Goal: Task Accomplishment & Management: Use online tool/utility

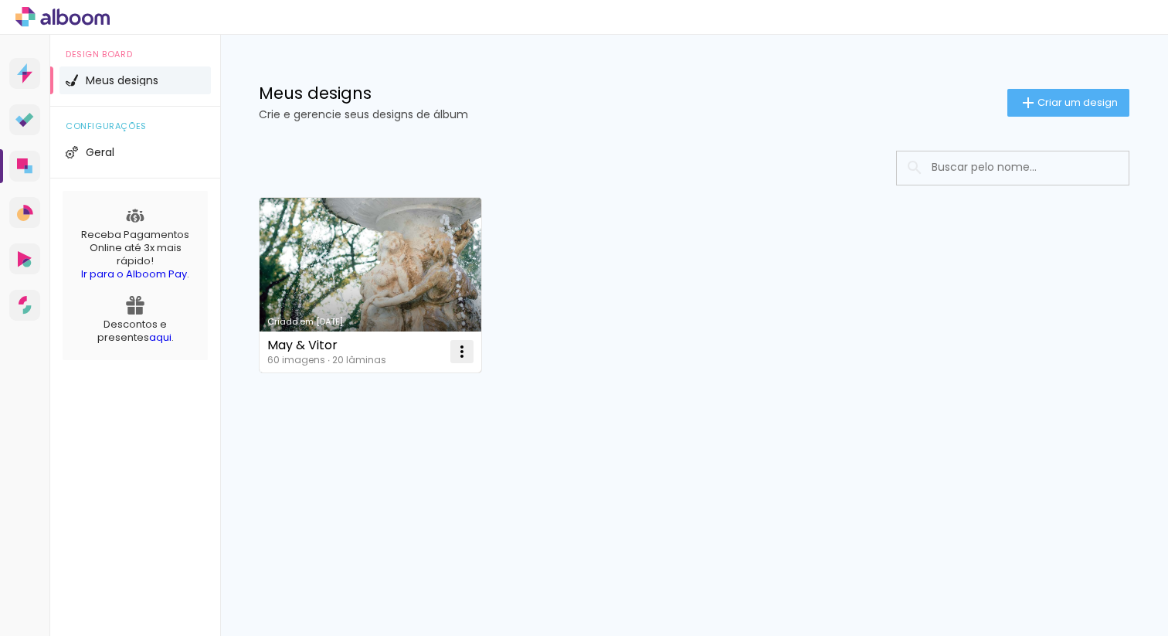
click at [471, 355] on iron-icon at bounding box center [462, 351] width 19 height 19
click at [436, 376] on paper-item "Abrir" at bounding box center [399, 387] width 155 height 31
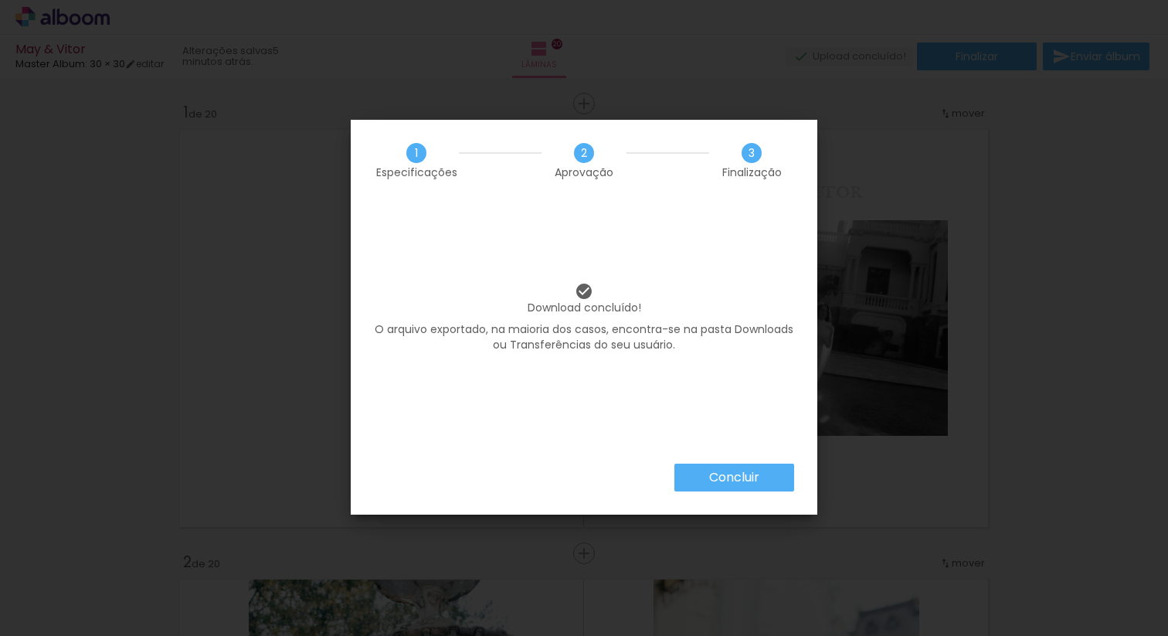
click at [0, 0] on slot "Concluir" at bounding box center [0, 0] width 0 height 0
